Goal: Transaction & Acquisition: Purchase product/service

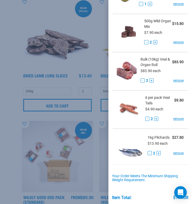
scroll to position [135, 0]
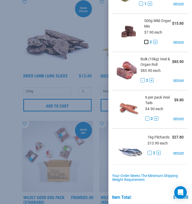
click at [146, 41] on button "-" at bounding box center [146, 42] width 4 height 4
click at [150, 153] on button "-" at bounding box center [150, 152] width 4 height 4
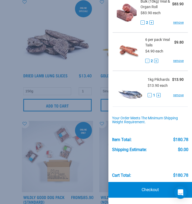
scroll to position [192, 0]
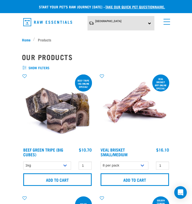
click at [165, 23] on link "menu" at bounding box center [165, 20] width 9 height 9
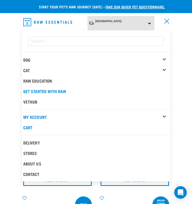
click at [165, 23] on link "menu" at bounding box center [165, 20] width 9 height 9
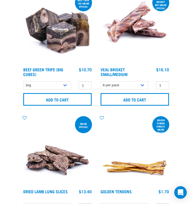
scroll to position [101, 0]
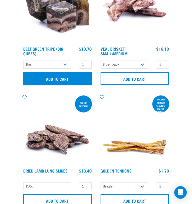
click at [71, 80] on input "Add to cart" at bounding box center [57, 78] width 69 height 13
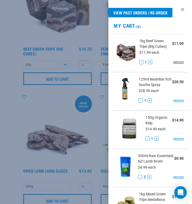
click at [179, 64] on link "remove" at bounding box center [179, 62] width 10 height 5
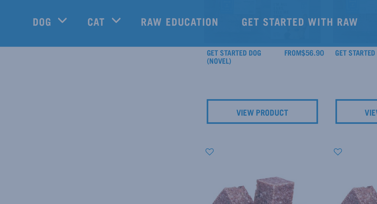
scroll to position [219, 0]
